Goal: Task Accomplishment & Management: Manage account settings

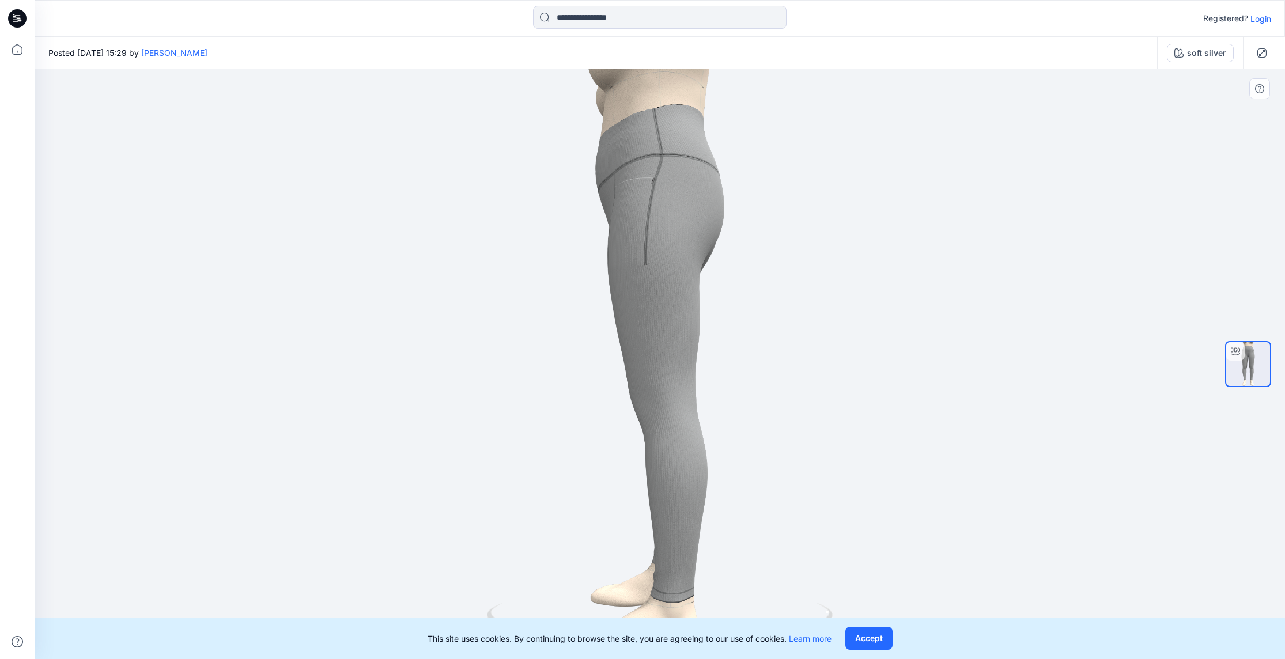
drag, startPoint x: 834, startPoint y: 422, endPoint x: 775, endPoint y: 419, distance: 58.8
click at [779, 421] on div at bounding box center [660, 364] width 1250 height 590
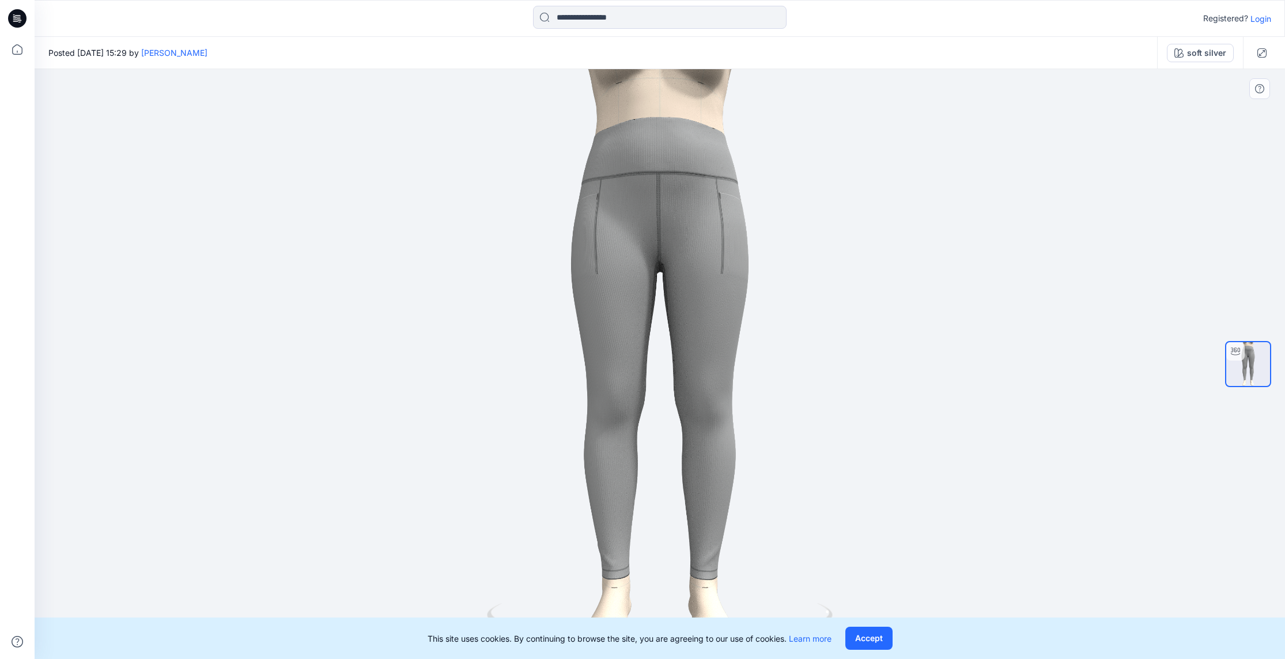
drag, startPoint x: 686, startPoint y: 431, endPoint x: 400, endPoint y: 402, distance: 287.8
click at [392, 416] on div at bounding box center [660, 364] width 1250 height 590
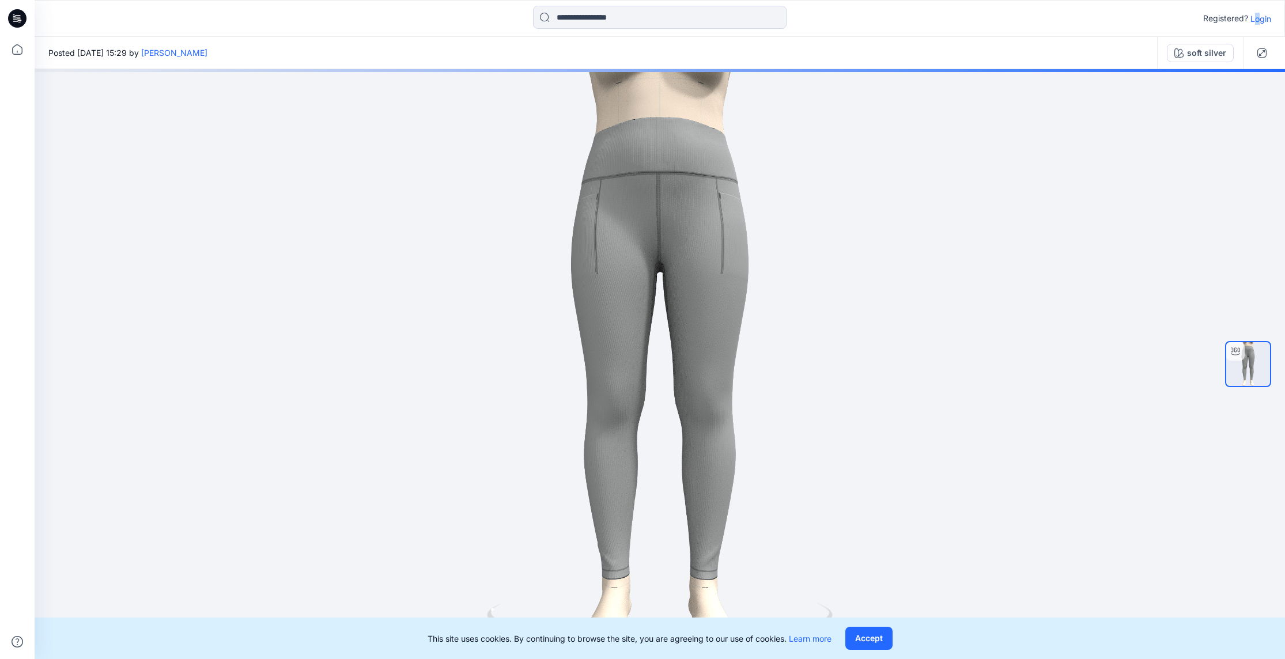
click at [1257, 19] on p "Login" at bounding box center [1260, 19] width 21 height 12
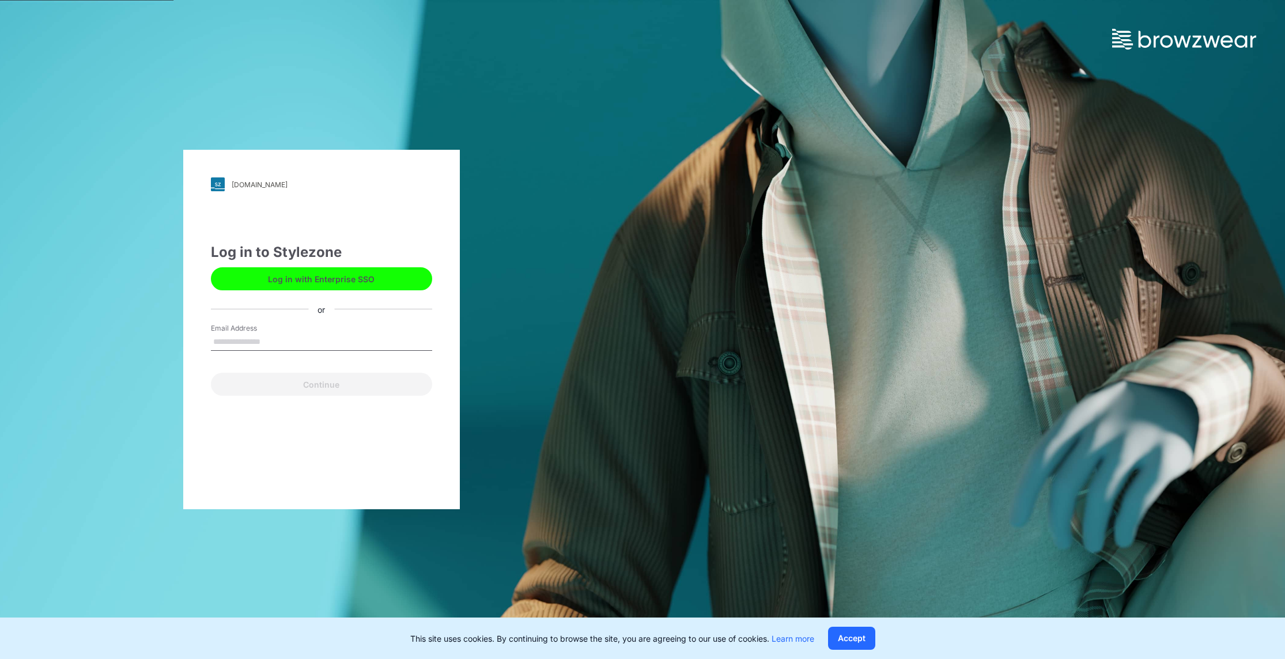
click at [317, 343] on input "Email Address" at bounding box center [321, 342] width 221 height 17
type input "**********"
click at [353, 384] on button "Continue" at bounding box center [321, 384] width 221 height 23
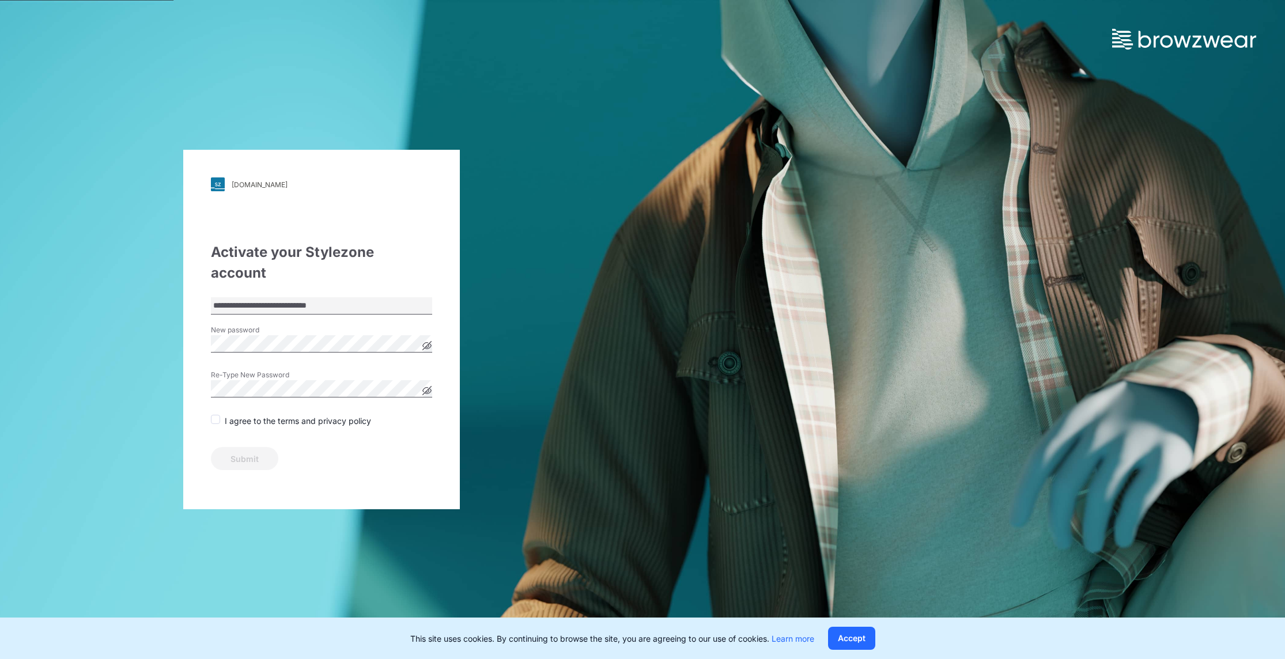
click at [215, 415] on span at bounding box center [215, 419] width 9 height 9
click at [254, 447] on button "Submit" at bounding box center [244, 458] width 67 height 23
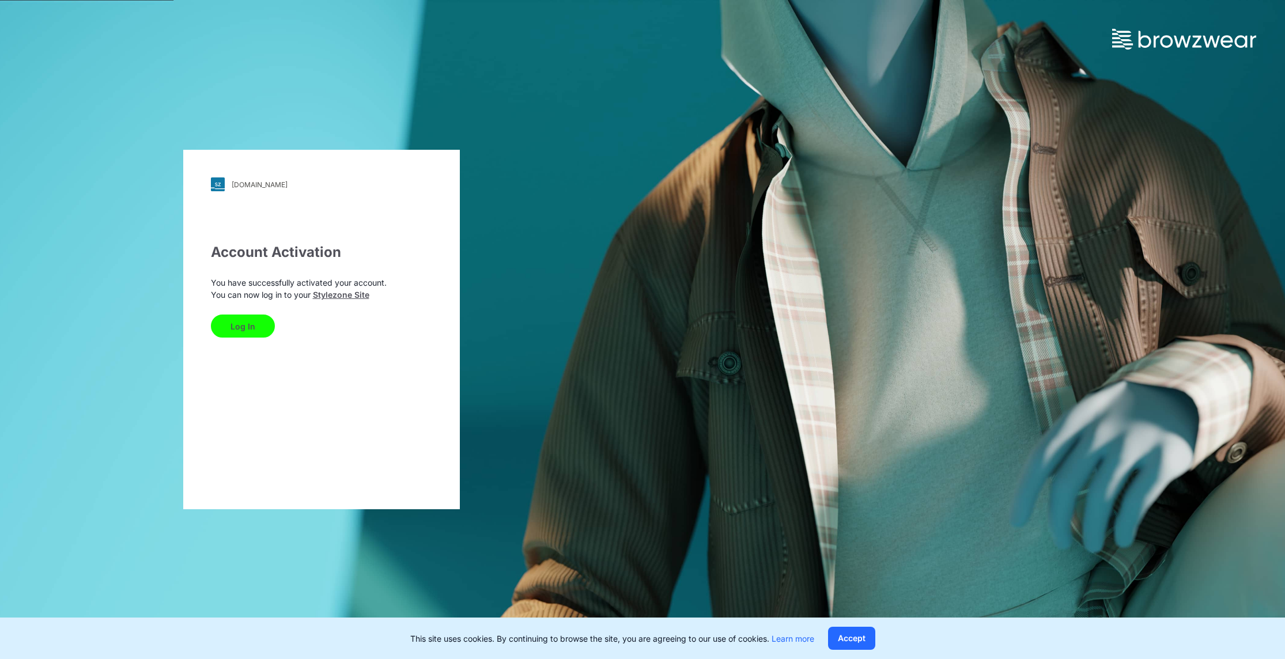
click at [253, 324] on button "Log In" at bounding box center [243, 326] width 64 height 23
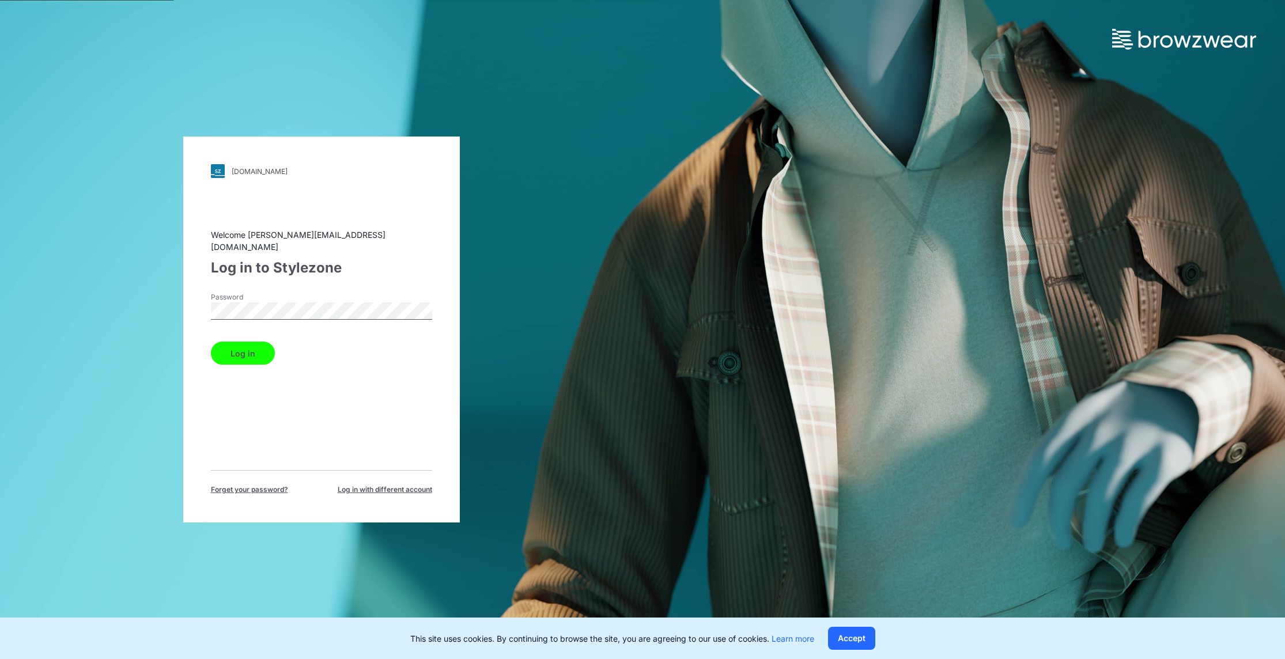
click at [256, 343] on button "Log in" at bounding box center [243, 353] width 64 height 23
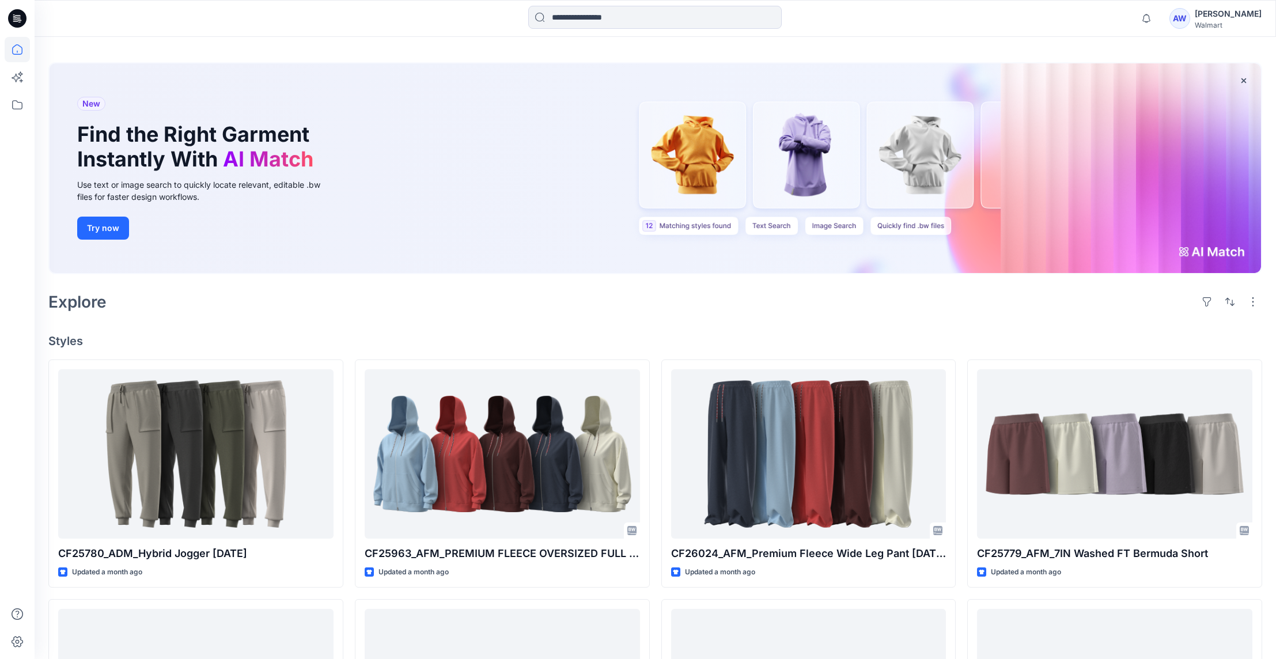
scroll to position [17, 0]
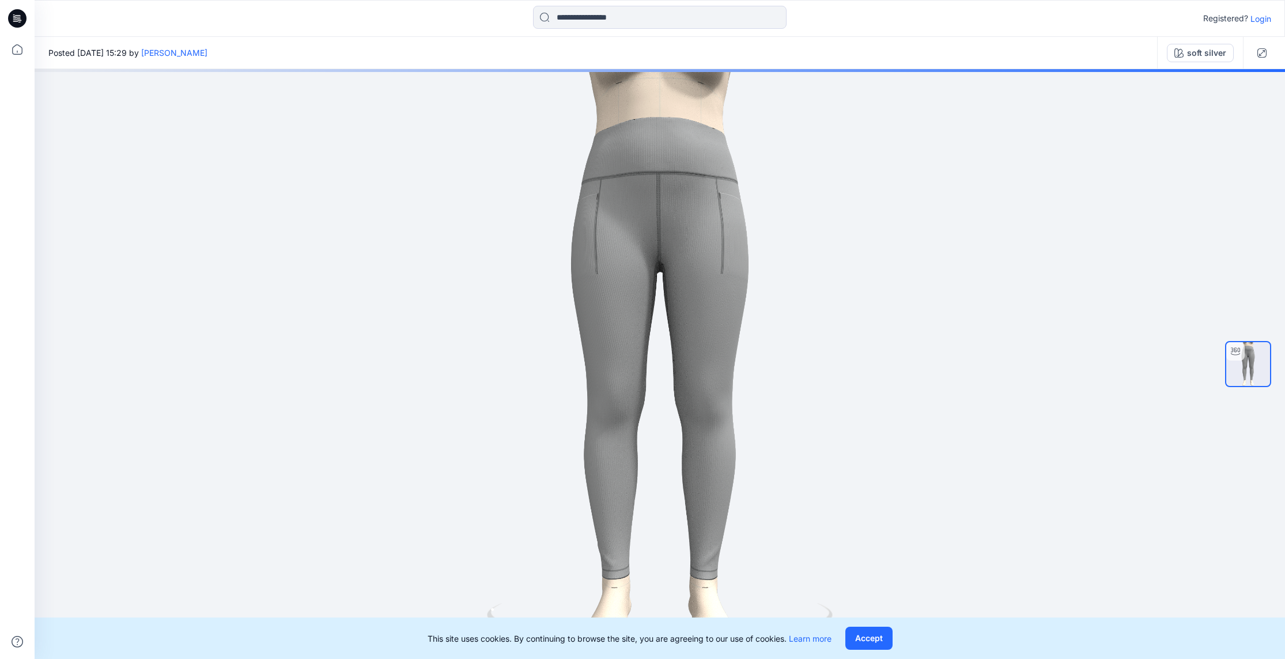
click at [1258, 18] on p "Login" at bounding box center [1260, 19] width 21 height 12
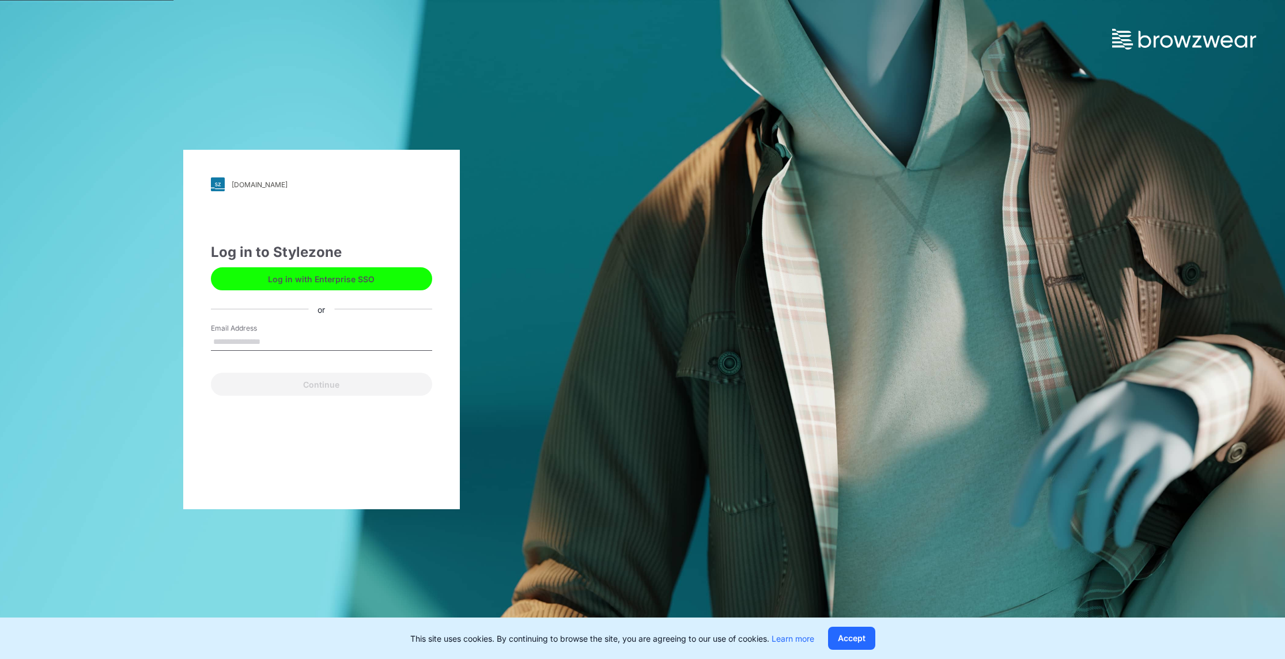
click at [342, 345] on input "Email Address" at bounding box center [321, 342] width 221 height 17
type input "**********"
click at [366, 384] on button "Continue" at bounding box center [321, 384] width 221 height 23
